Goal: Register for event/course

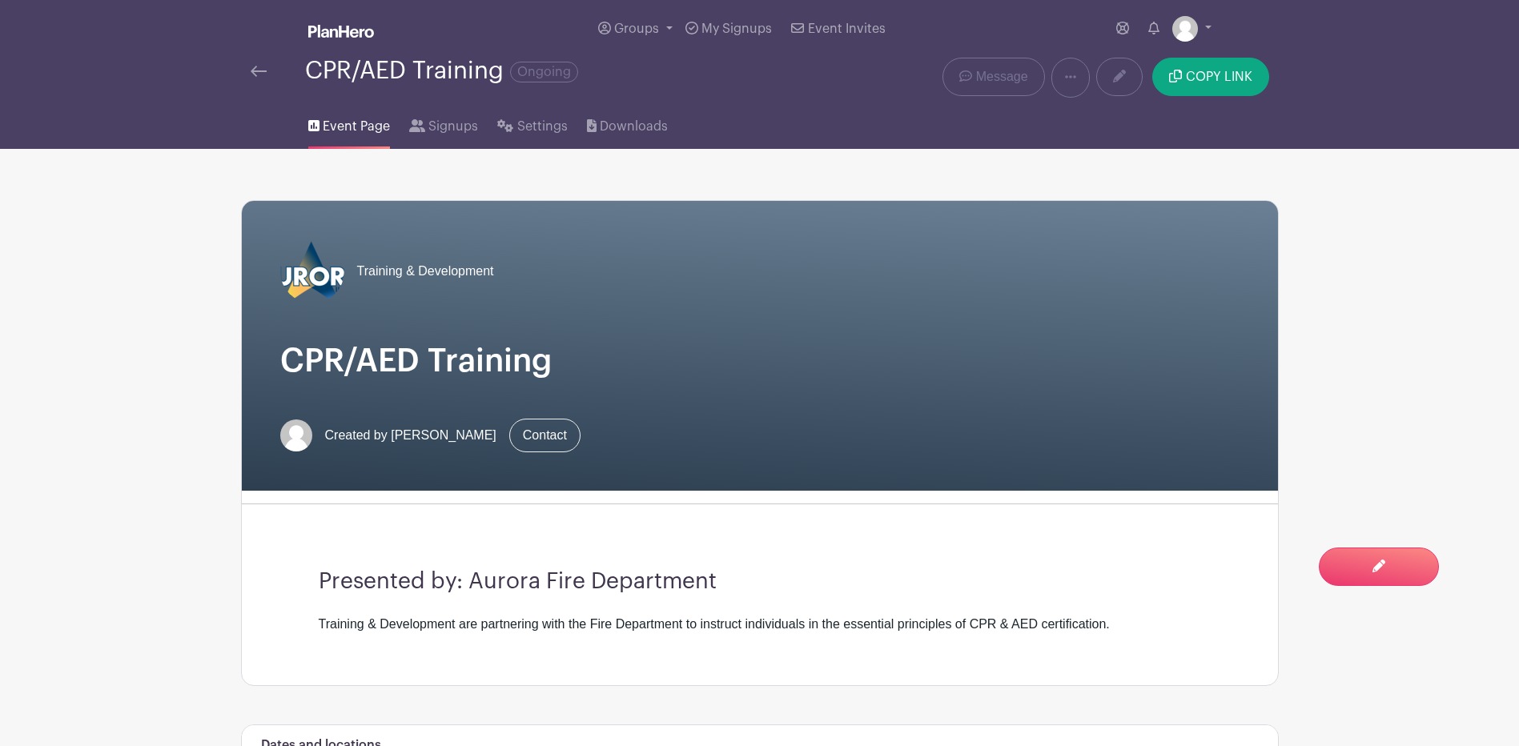
click at [263, 78] on link at bounding box center [259, 71] width 16 height 19
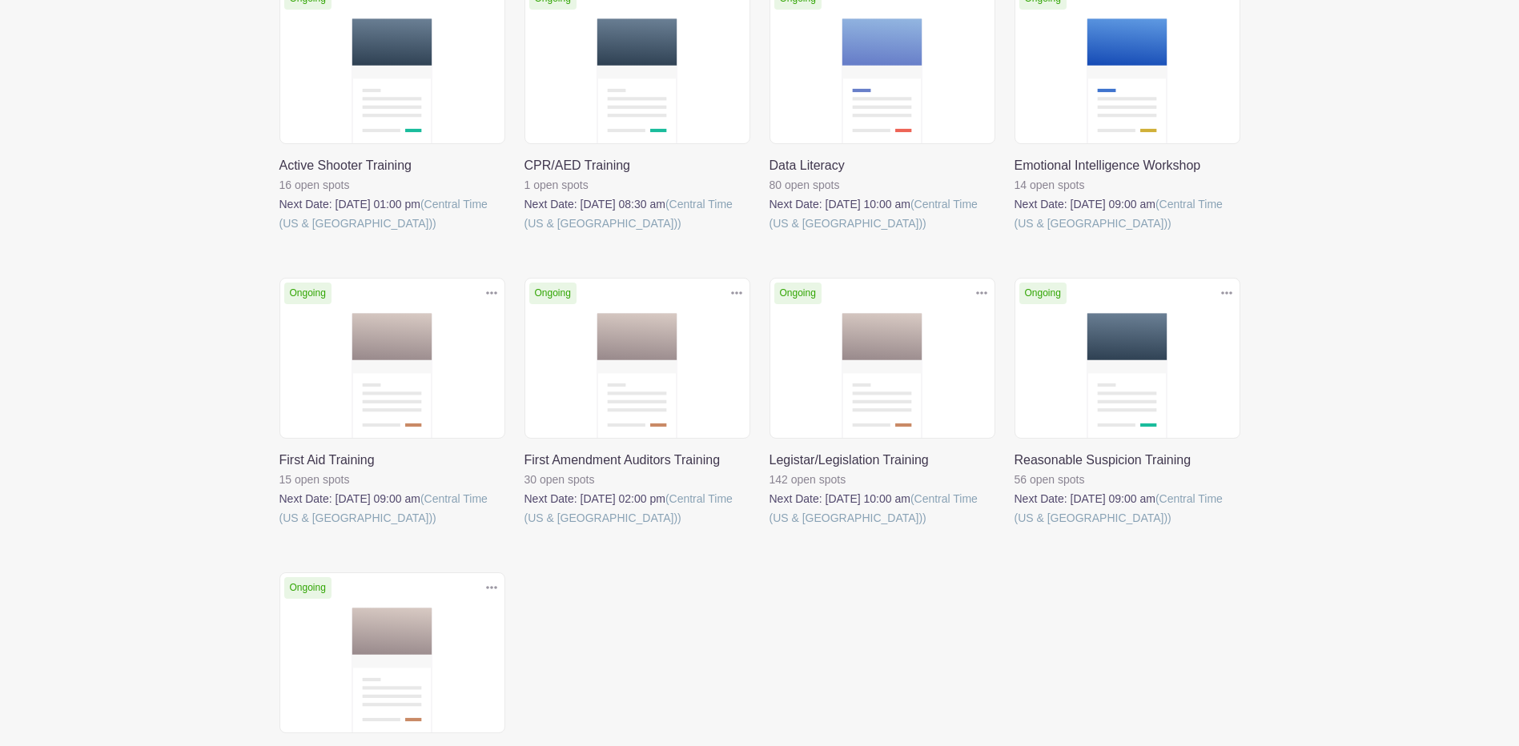
scroll to position [320, 0]
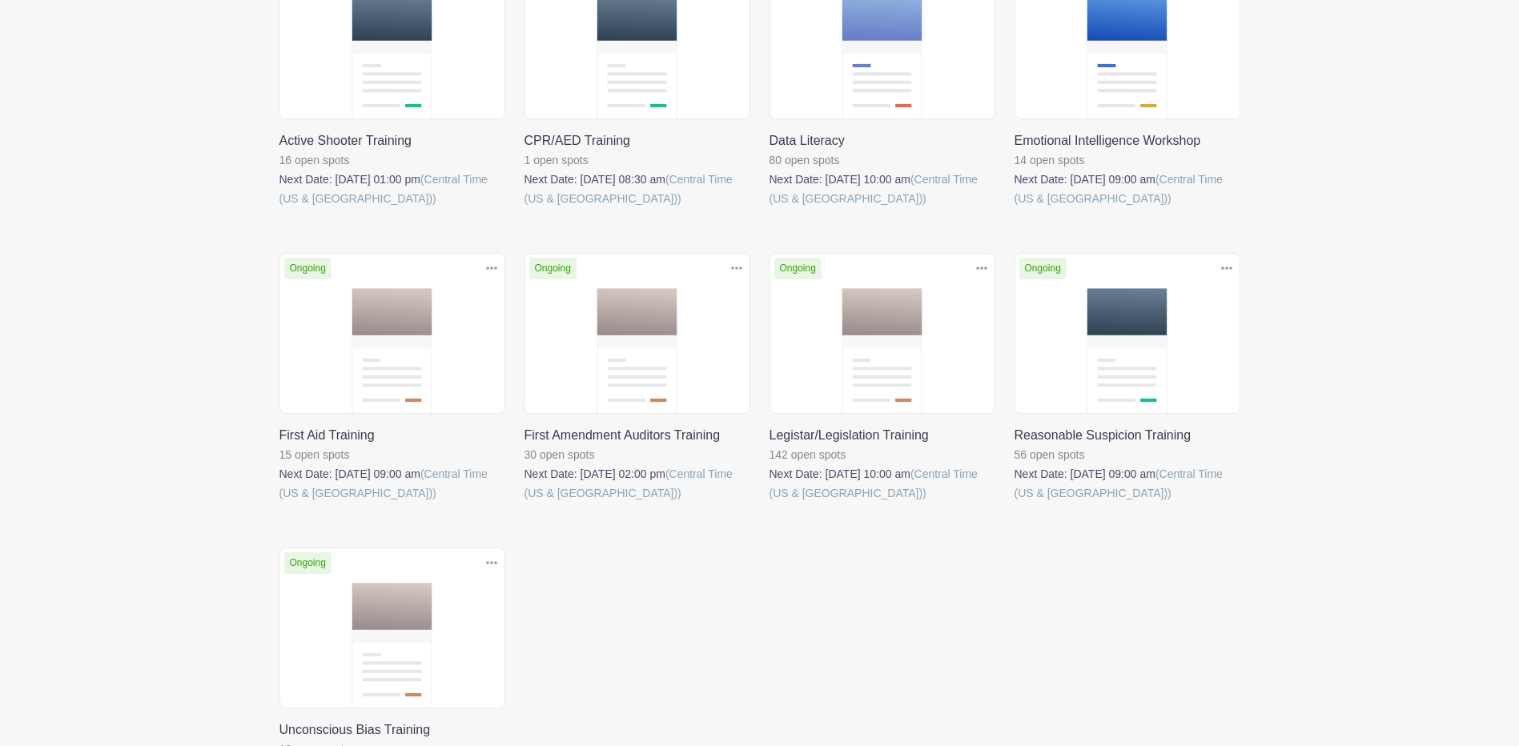
click at [770, 503] on link at bounding box center [770, 503] width 0 height 0
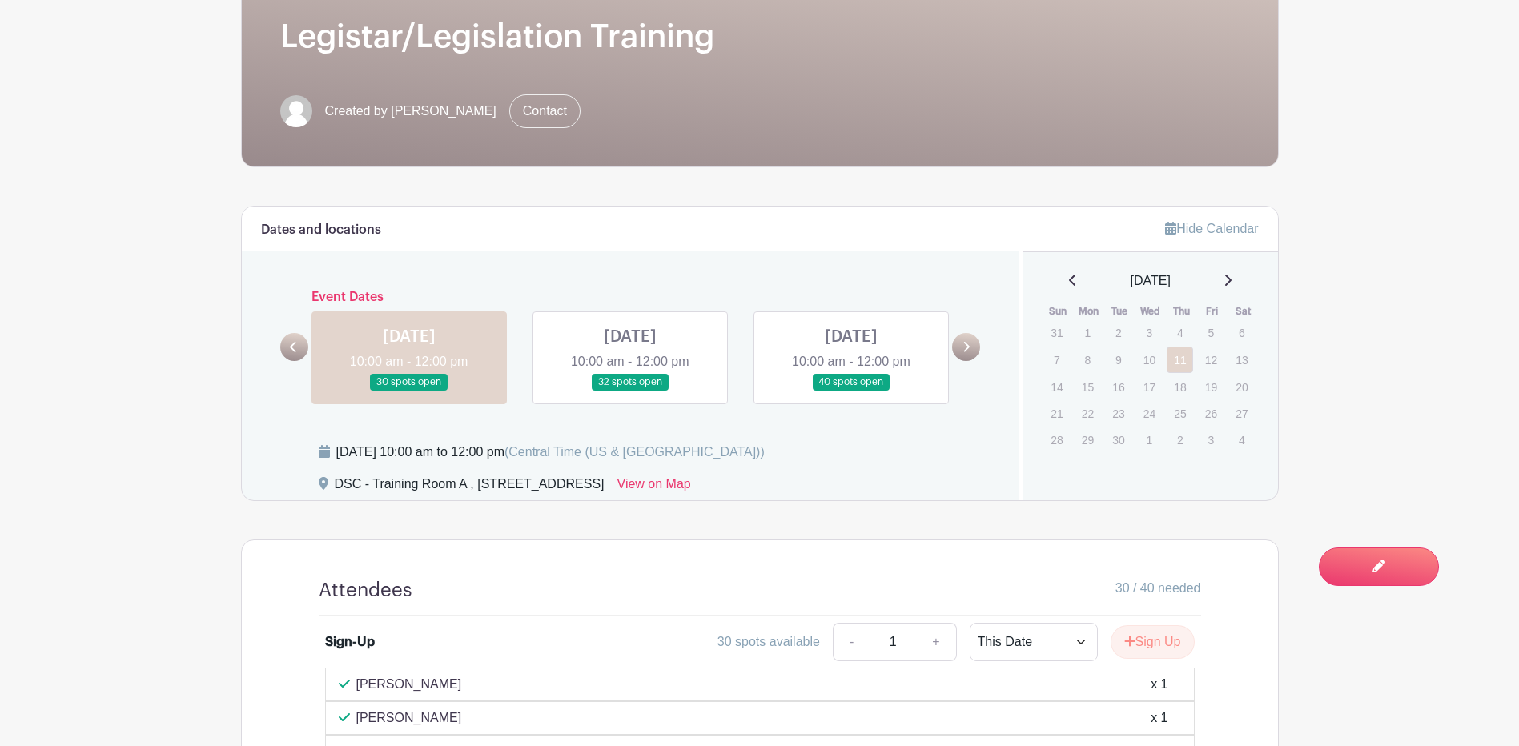
scroll to position [320, 0]
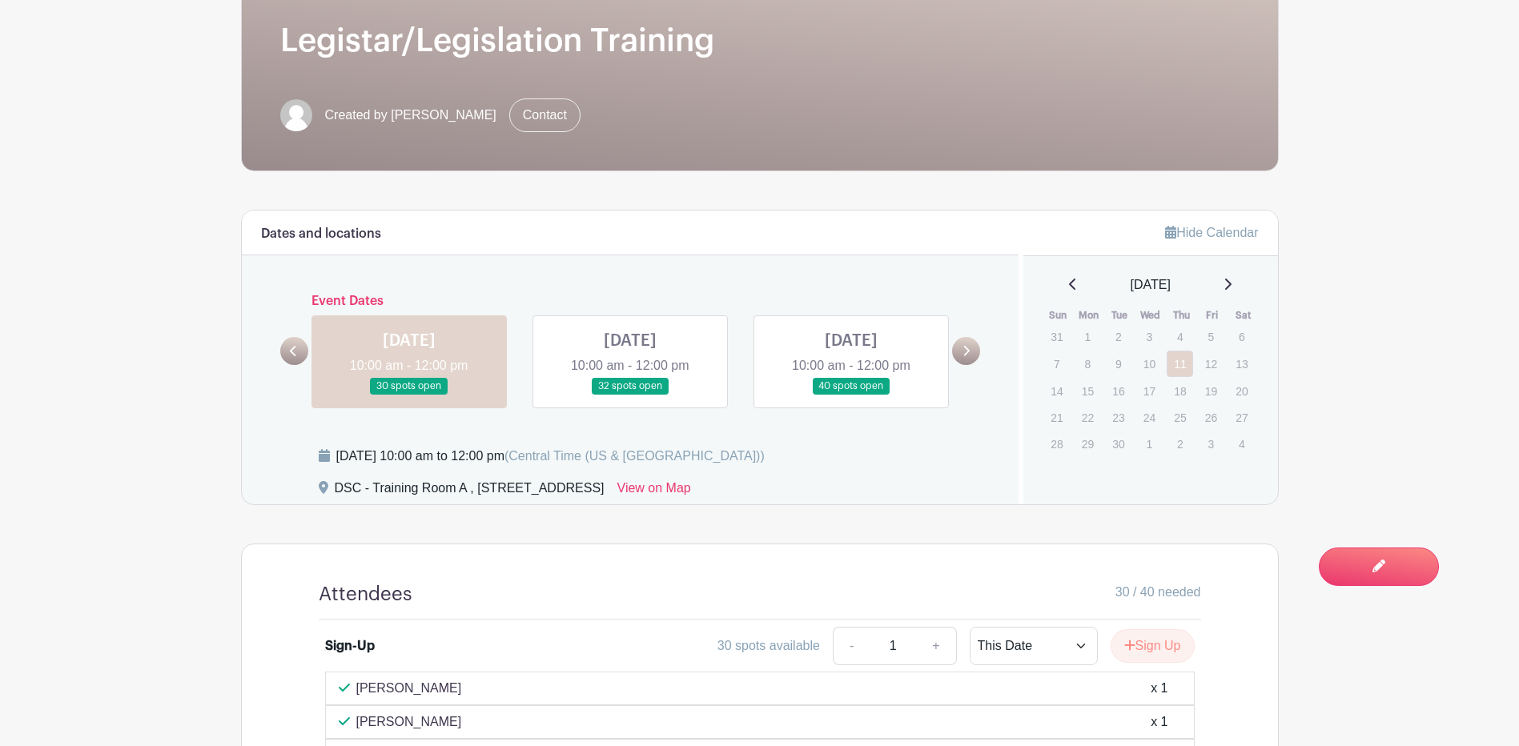
click at [630, 395] on link at bounding box center [630, 395] width 0 height 0
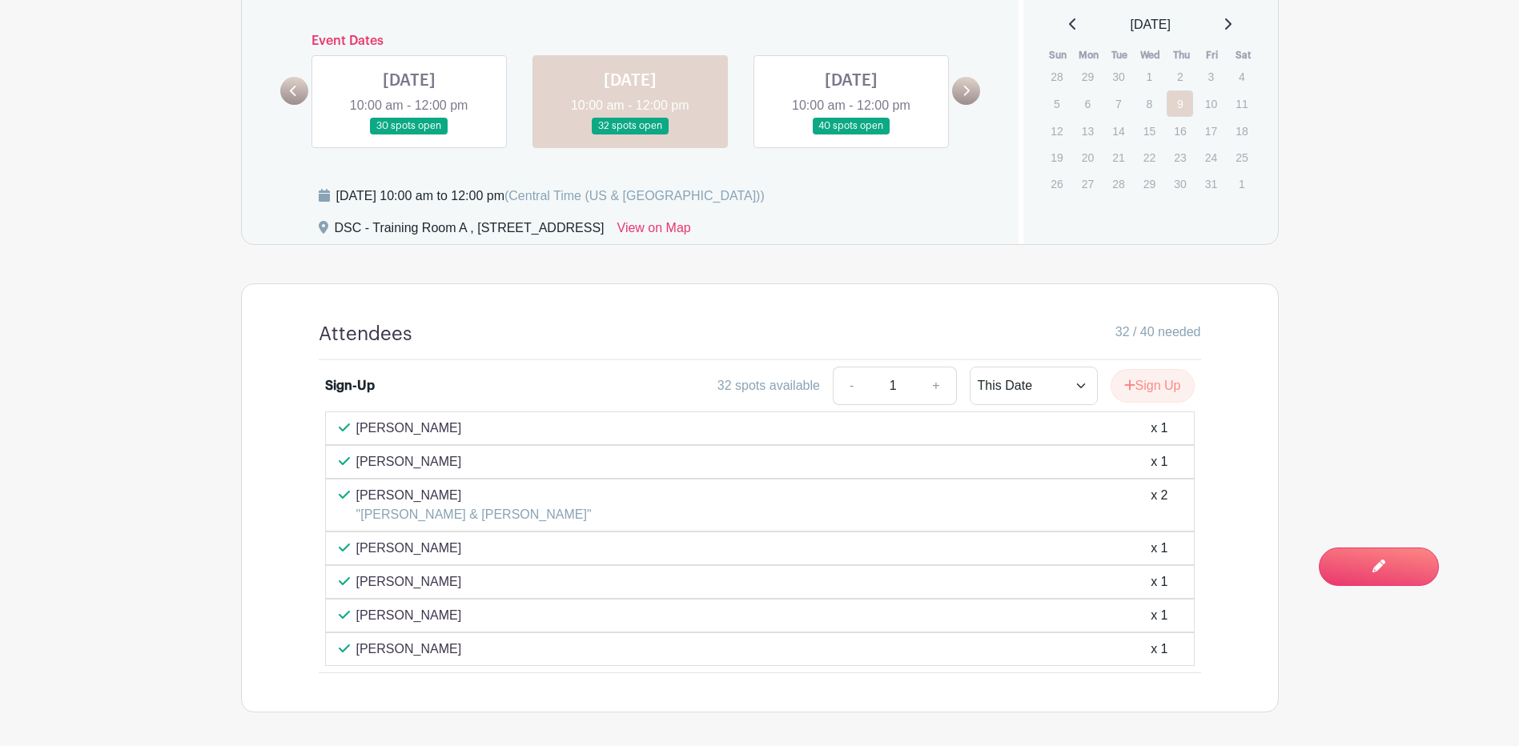
scroll to position [320, 0]
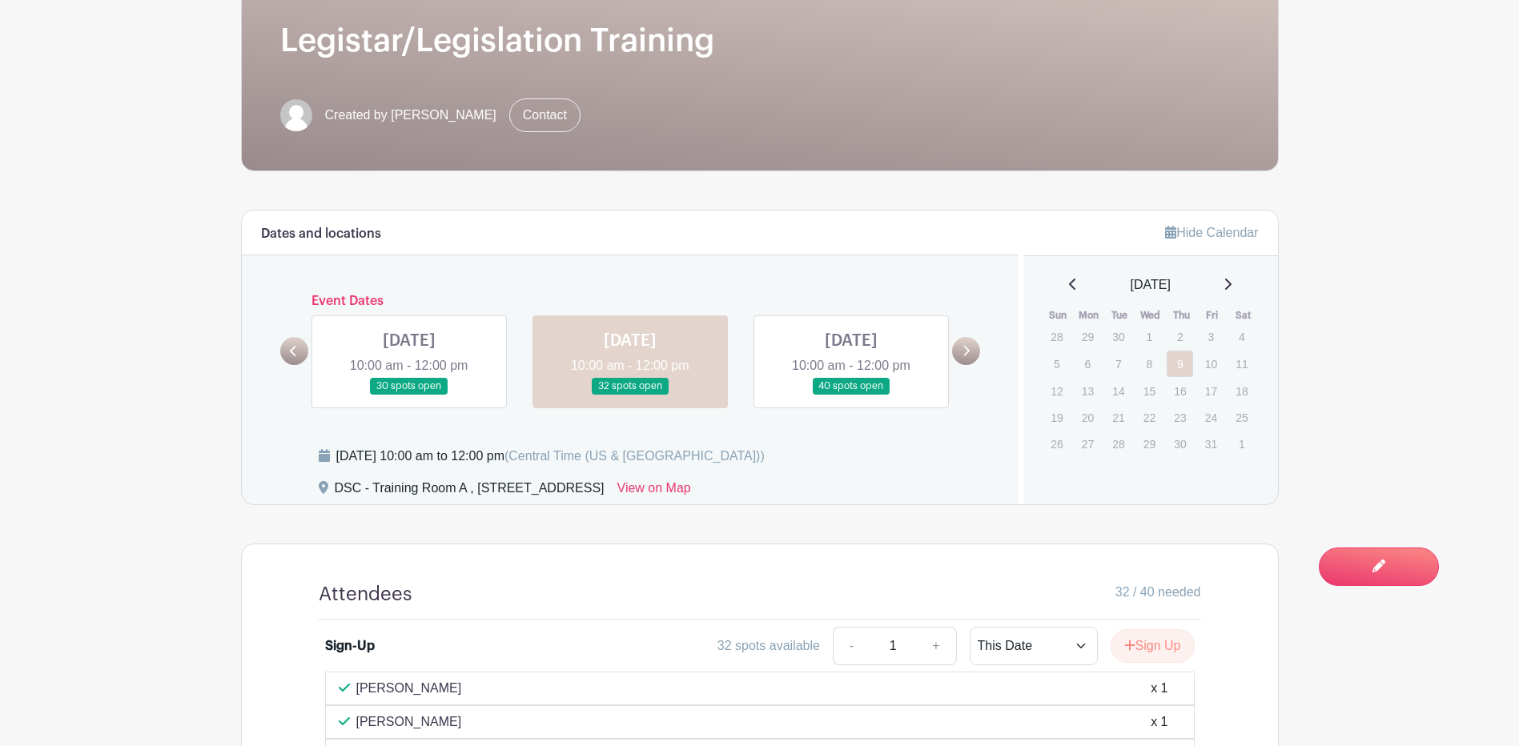
click at [851, 395] on link at bounding box center [851, 395] width 0 height 0
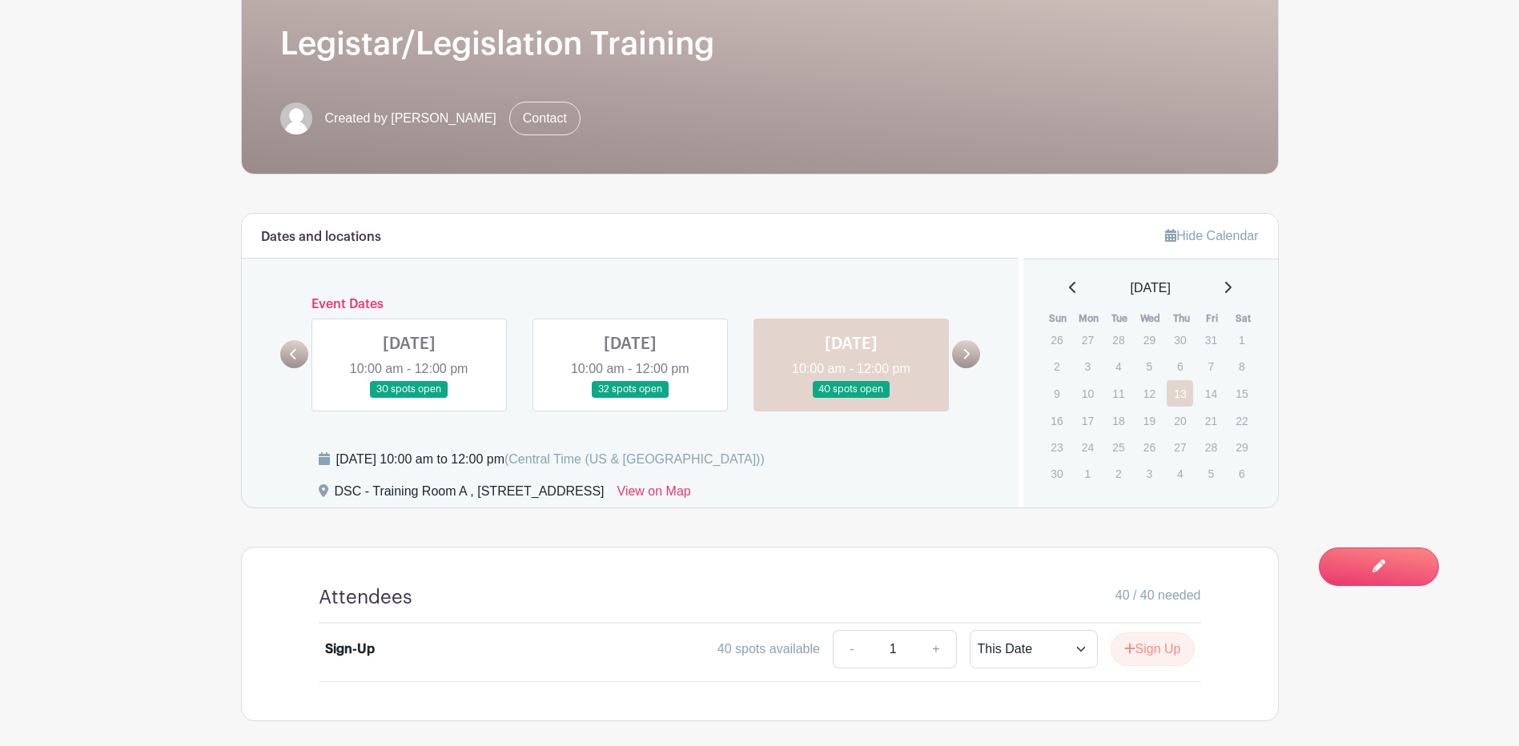
scroll to position [312, 0]
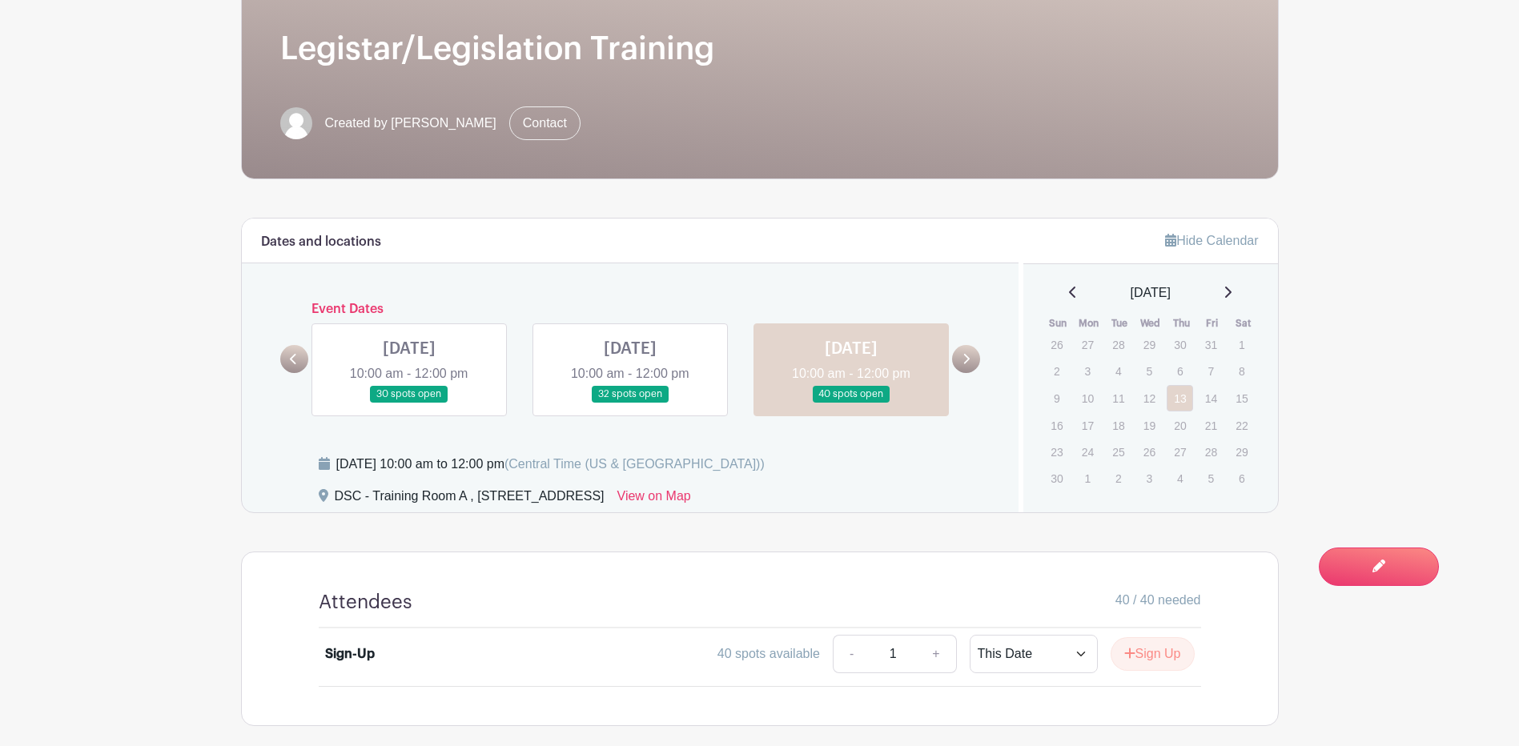
click at [977, 362] on link at bounding box center [966, 359] width 28 height 28
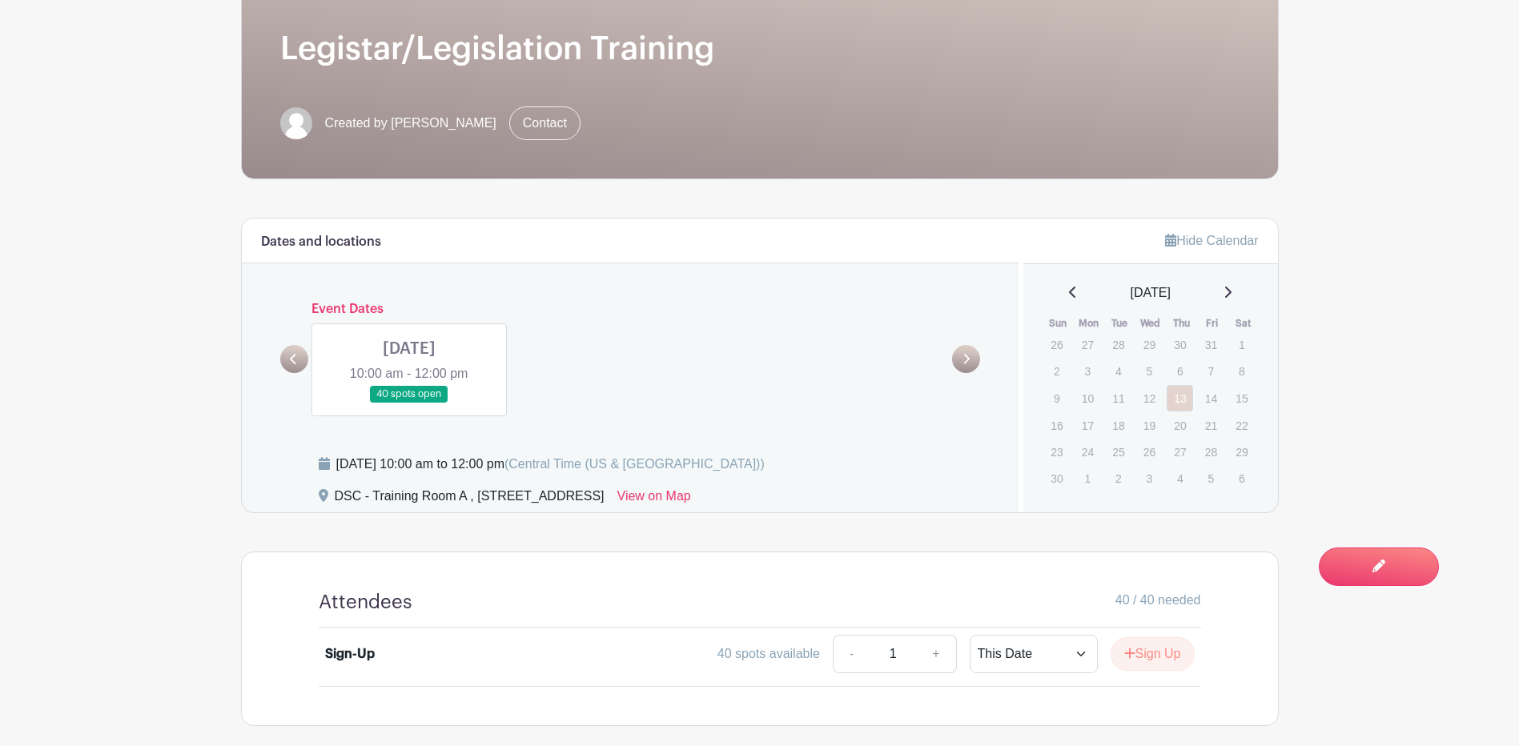
click at [409, 403] on link at bounding box center [409, 403] width 0 height 0
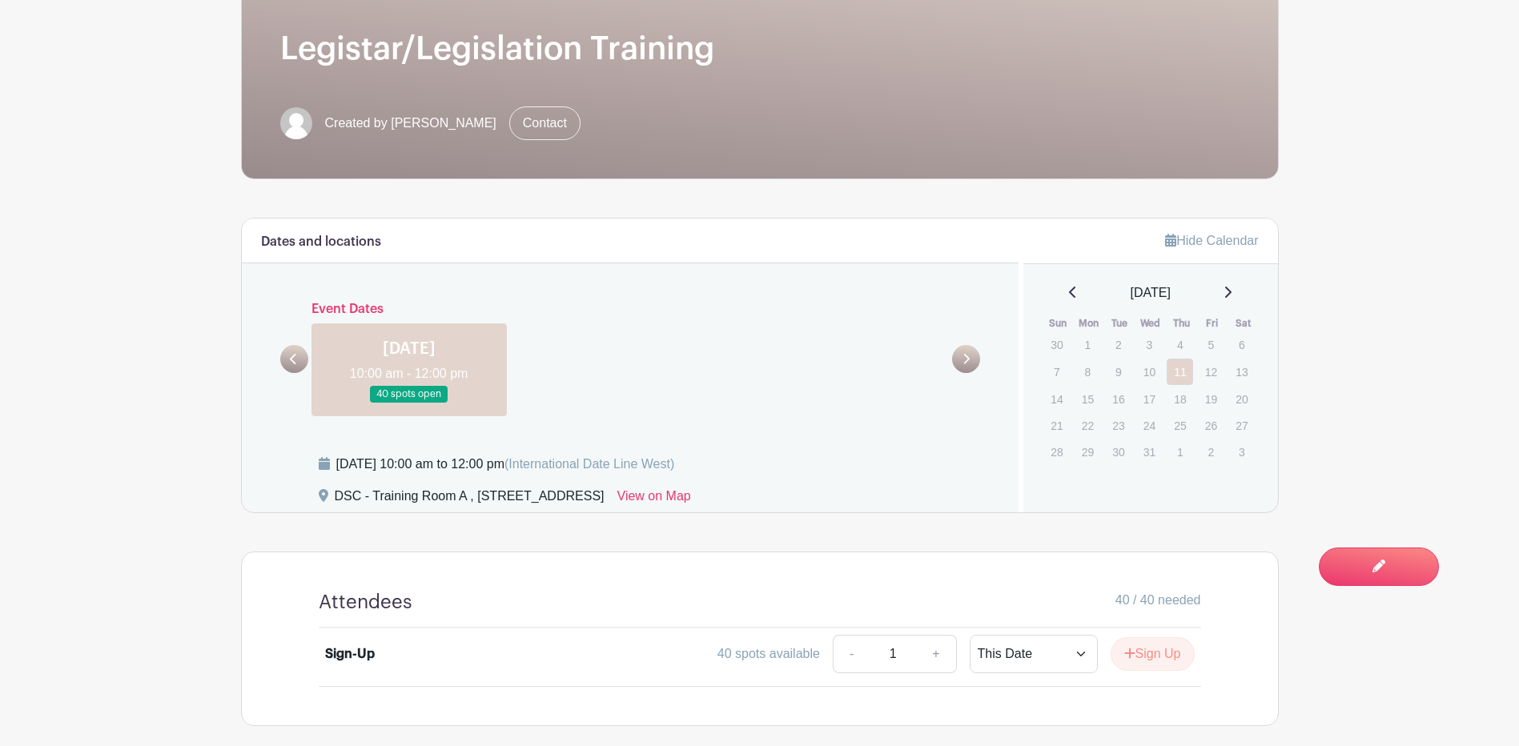
click at [290, 364] on icon at bounding box center [293, 359] width 7 height 12
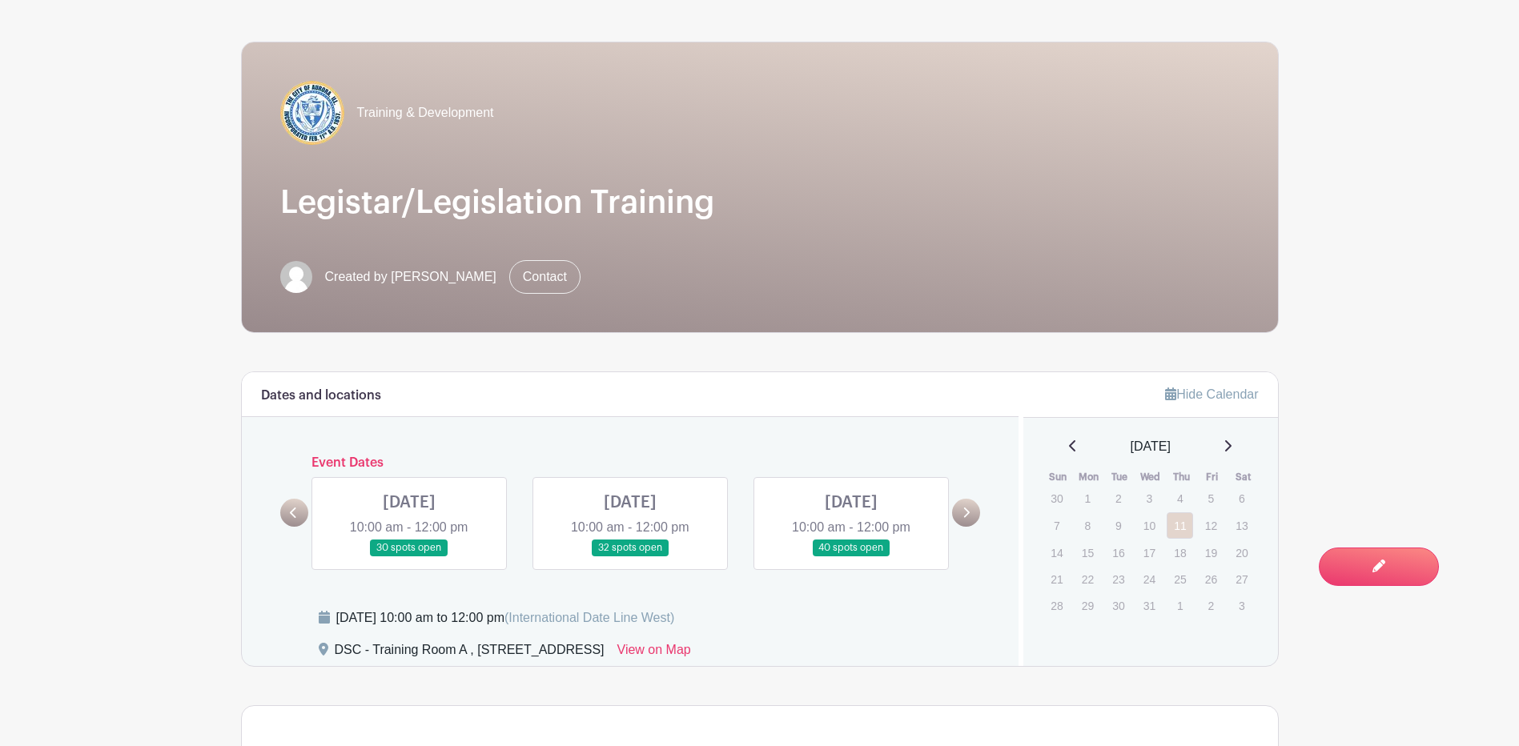
scroll to position [160, 0]
